Goal: Information Seeking & Learning: Learn about a topic

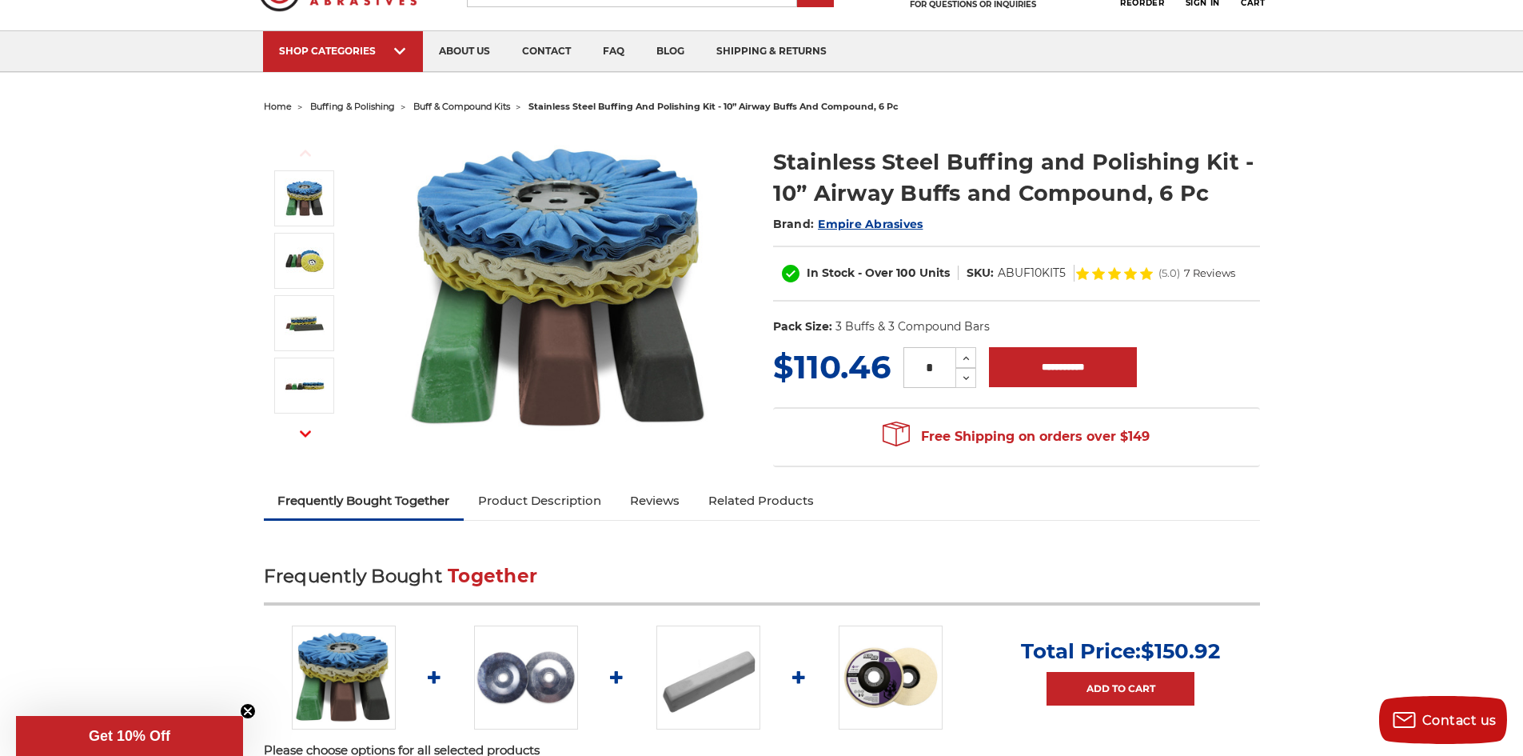
scroll to position [160, 0]
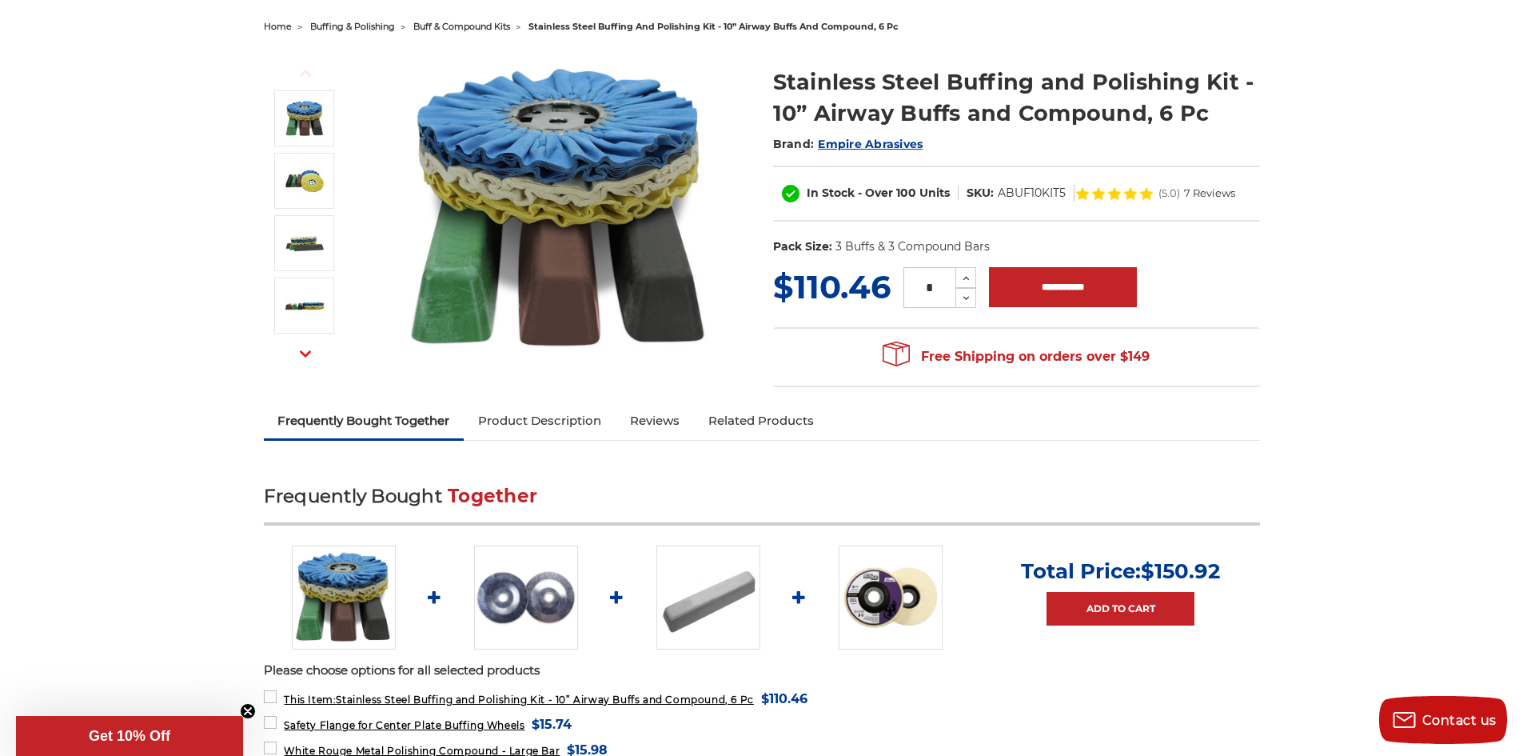
click at [577, 420] on link "Product Description" at bounding box center [540, 420] width 152 height 35
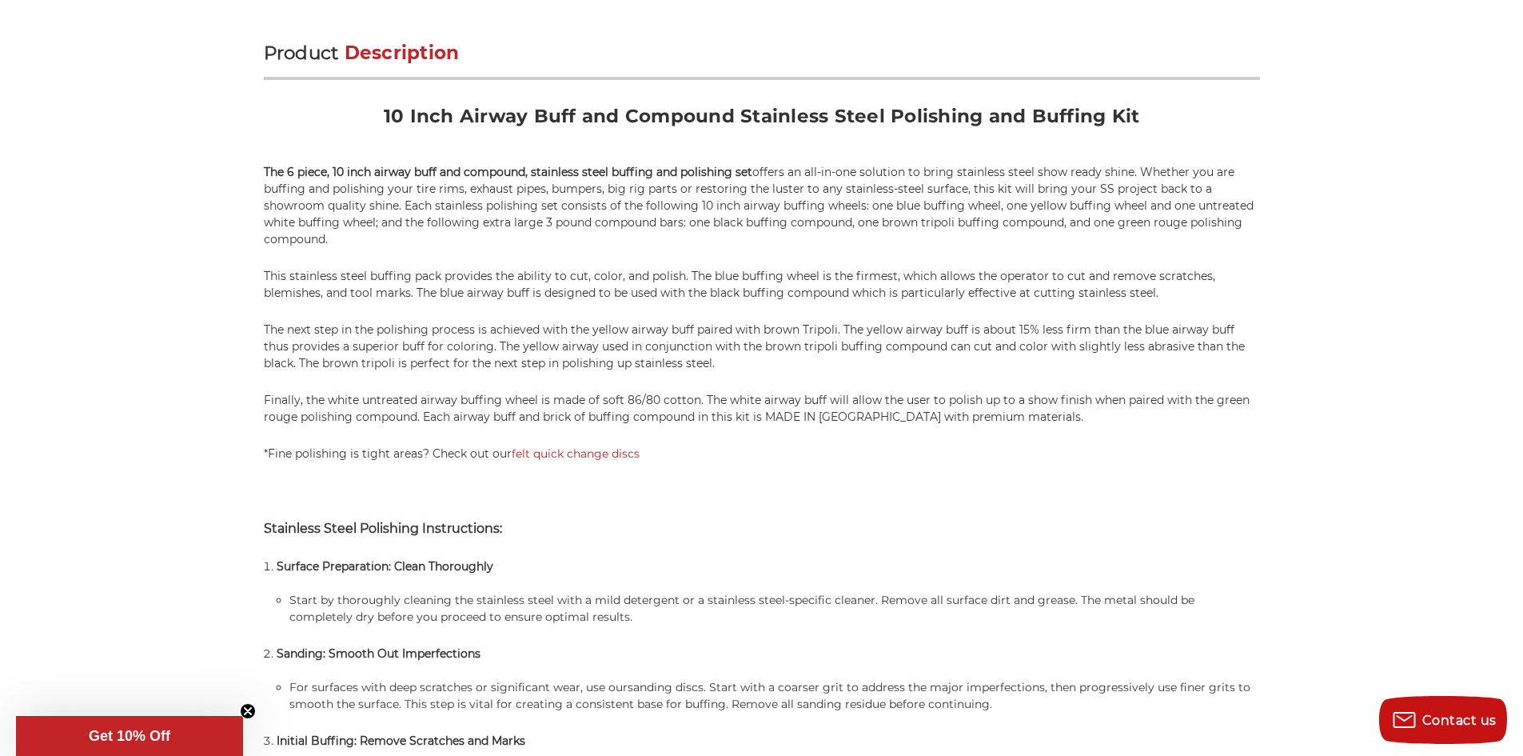
scroll to position [972, 0]
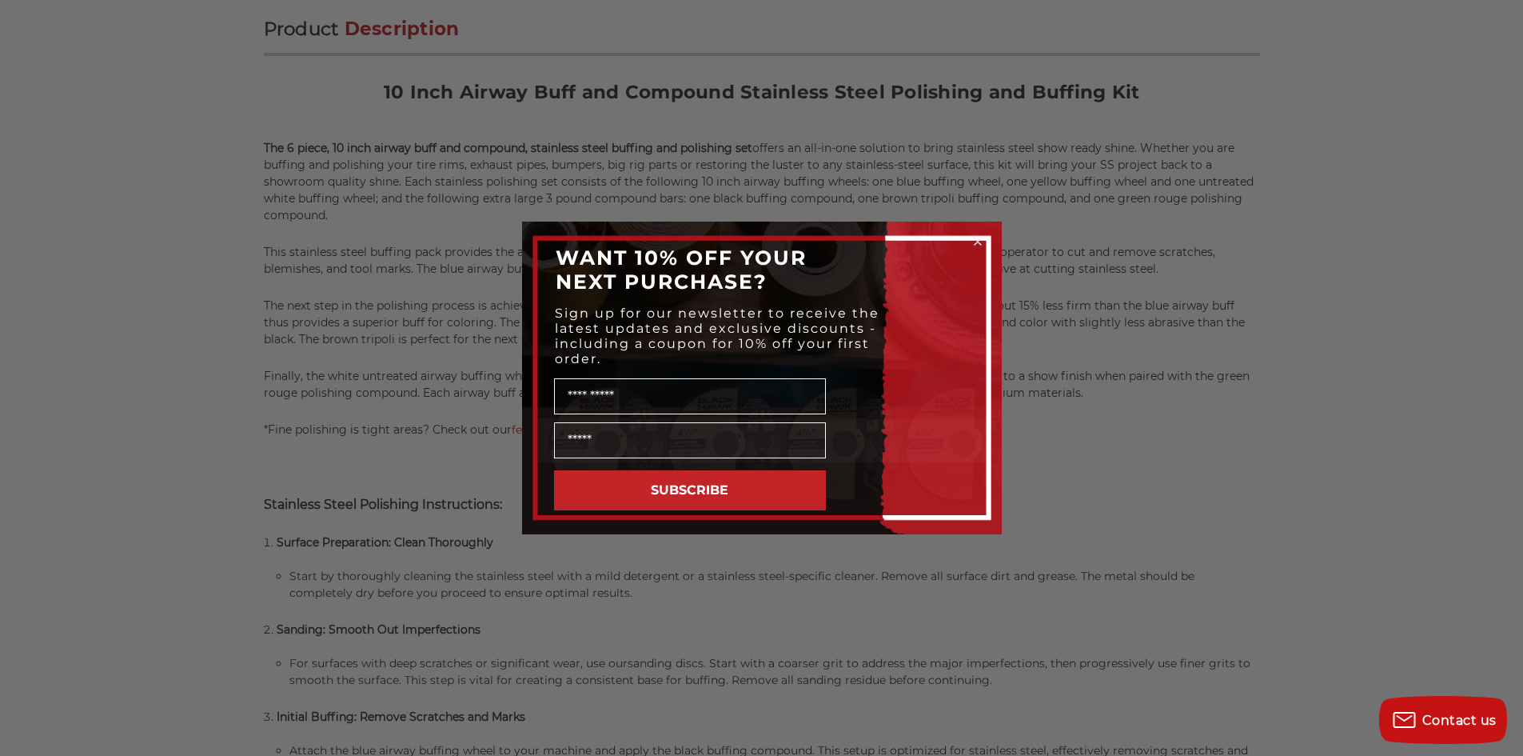
click at [119, 222] on div "Close dialog WANT 10% OFF YOUR NEXT PURCHASE? Sign up for our newsletter to rec…" at bounding box center [761, 378] width 1523 height 756
click at [976, 236] on circle "Close dialog" at bounding box center [977, 241] width 15 height 15
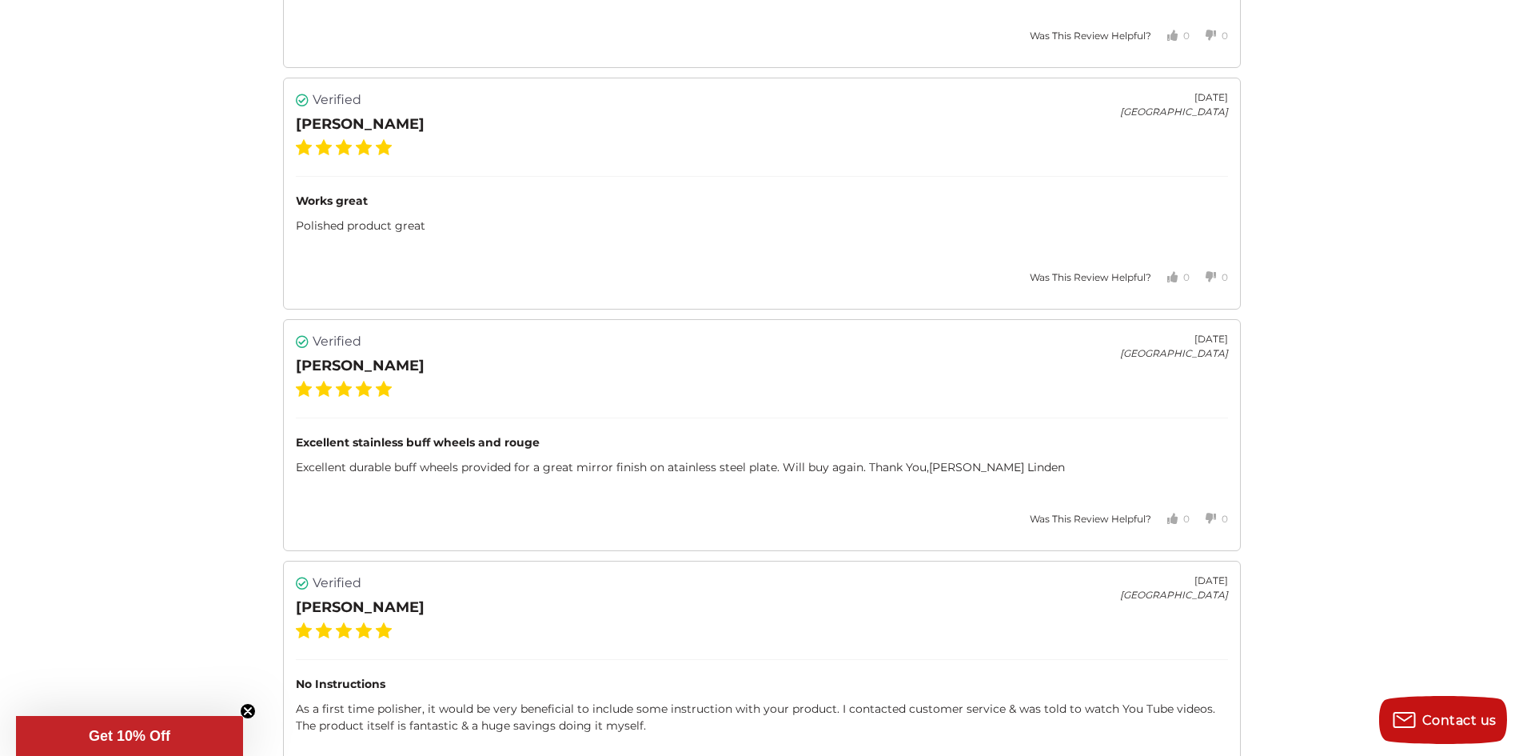
scroll to position [3610, 0]
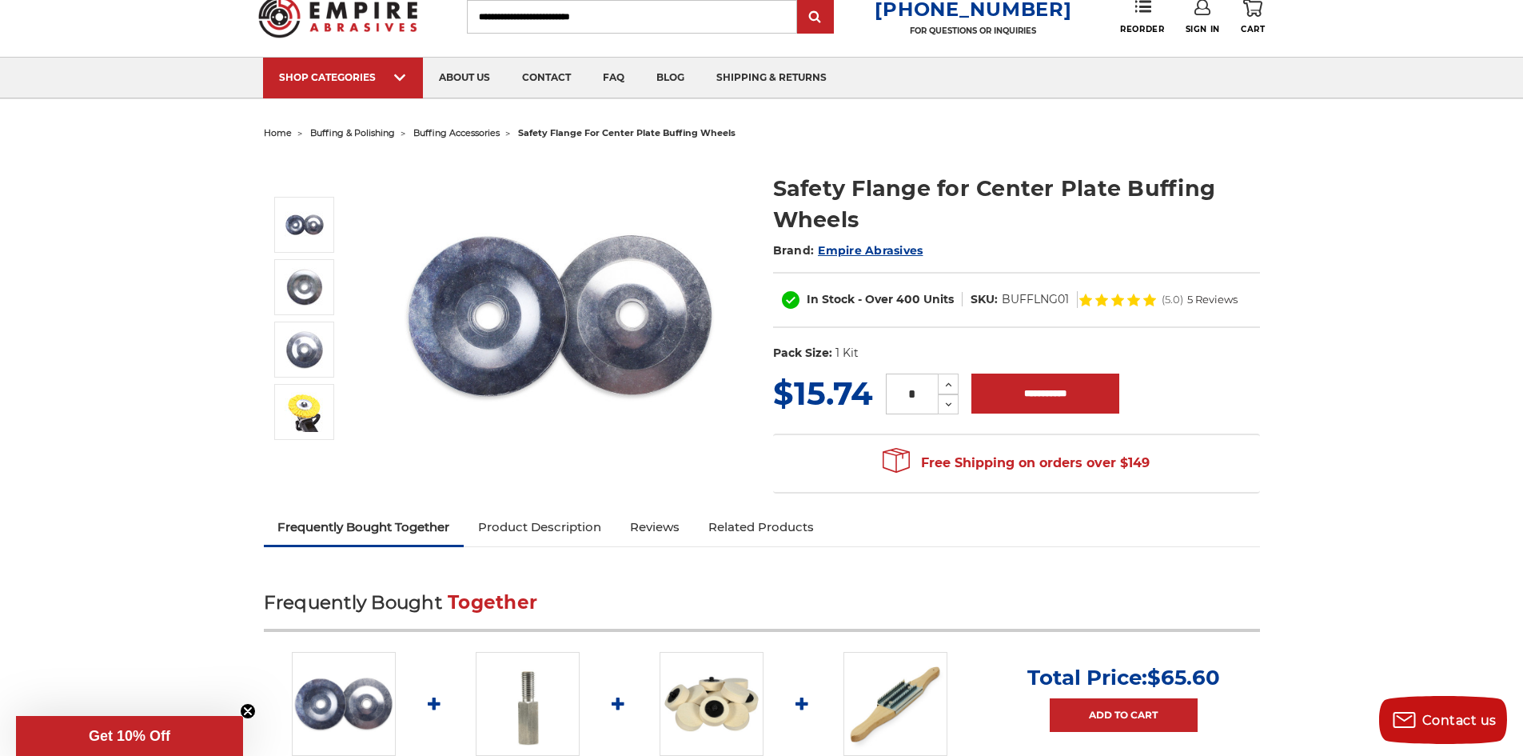
scroll to position [80, 0]
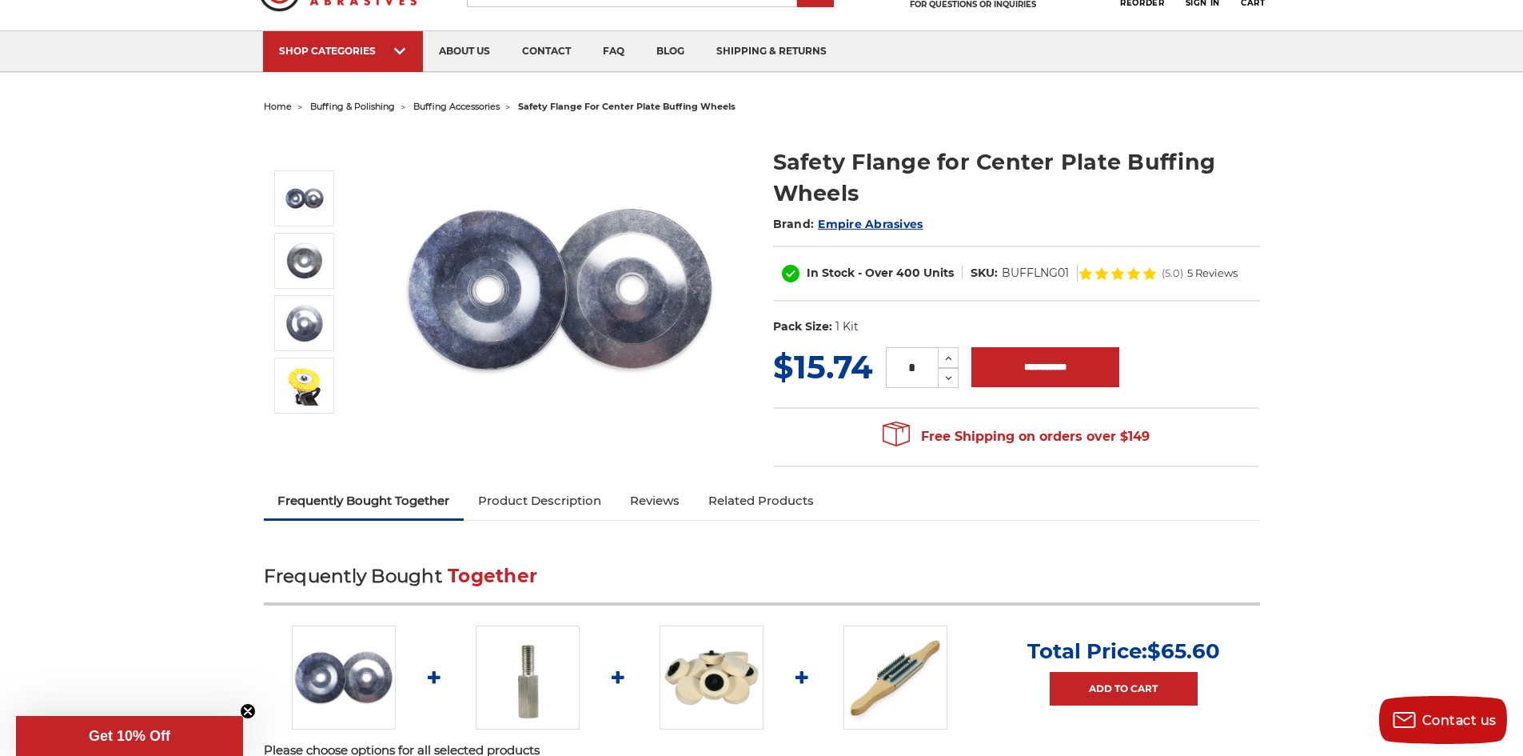
click at [573, 496] on link "Product Description" at bounding box center [540, 500] width 152 height 35
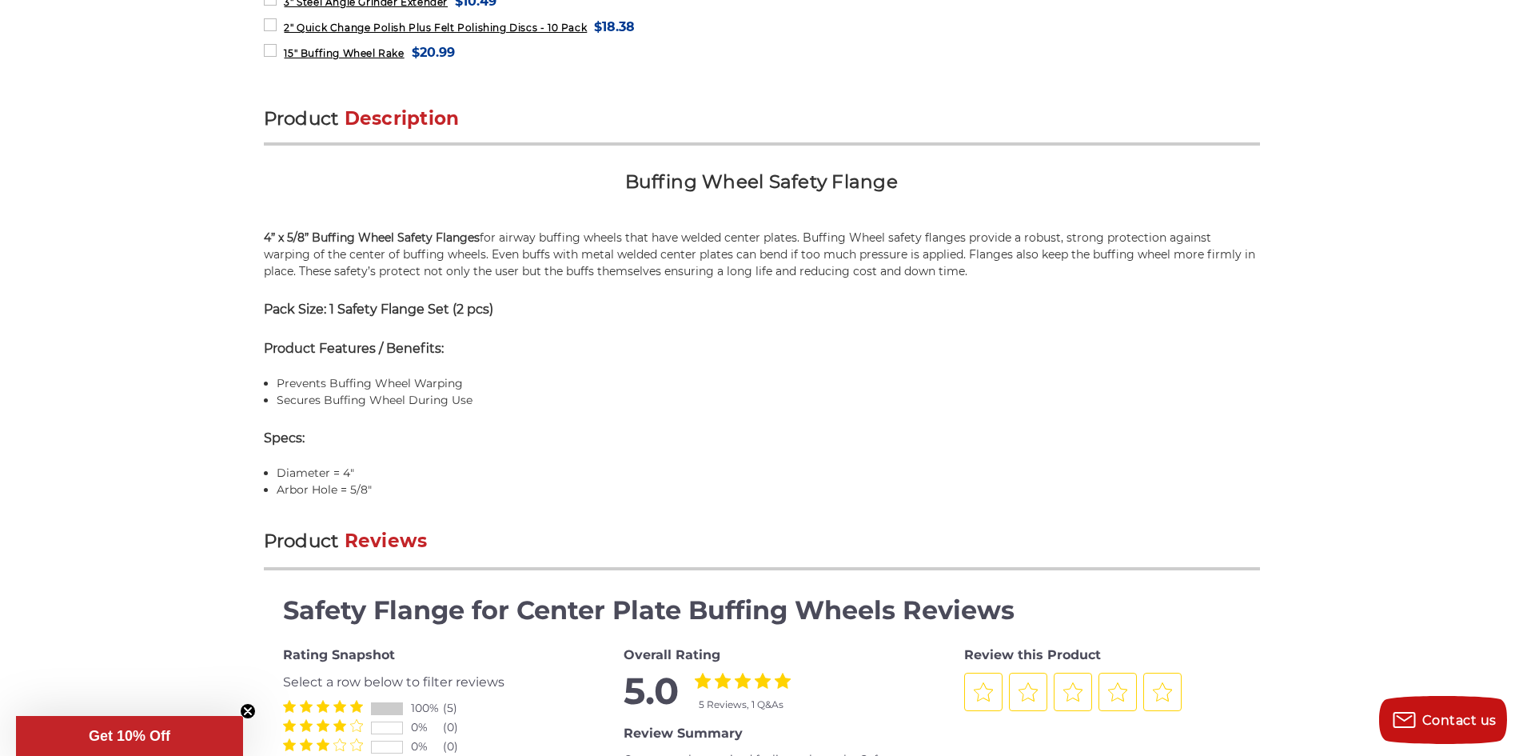
scroll to position [972, 0]
